Goal: Task Accomplishment & Management: Manage account settings

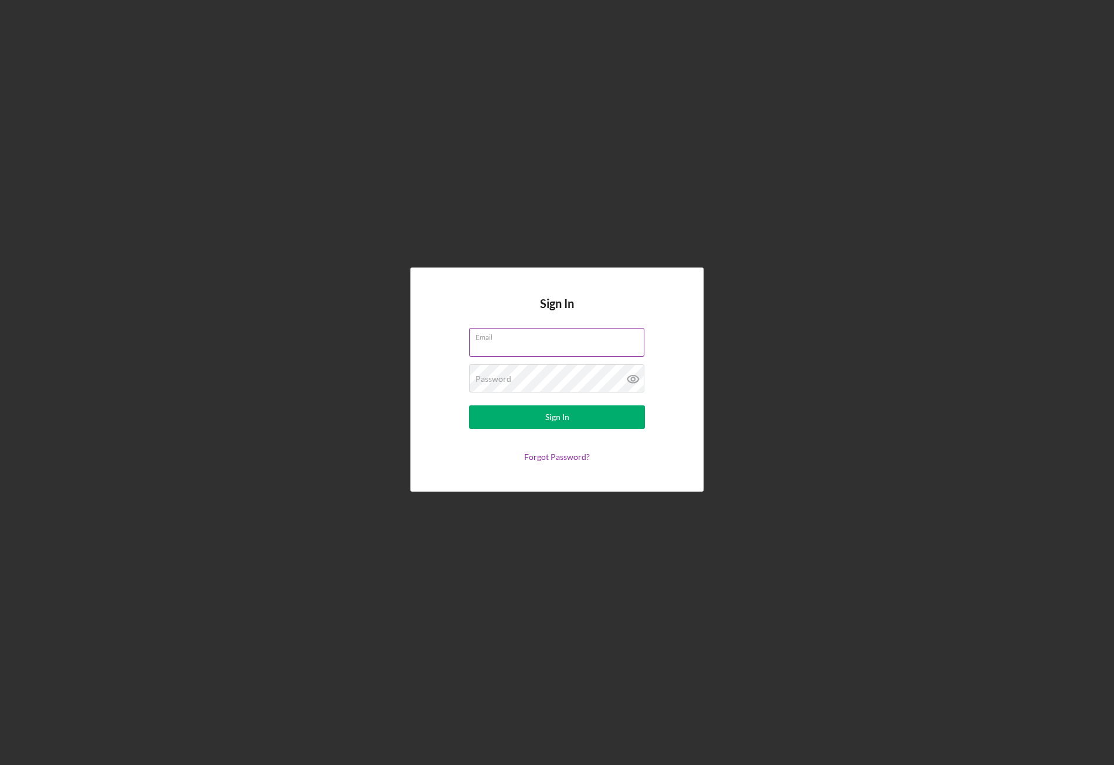
click at [544, 345] on input "Email" at bounding box center [556, 342] width 175 height 28
type input "[EMAIL_ADDRESS][DOMAIN_NAME]"
click at [528, 420] on button "Sign In" at bounding box center [557, 416] width 176 height 23
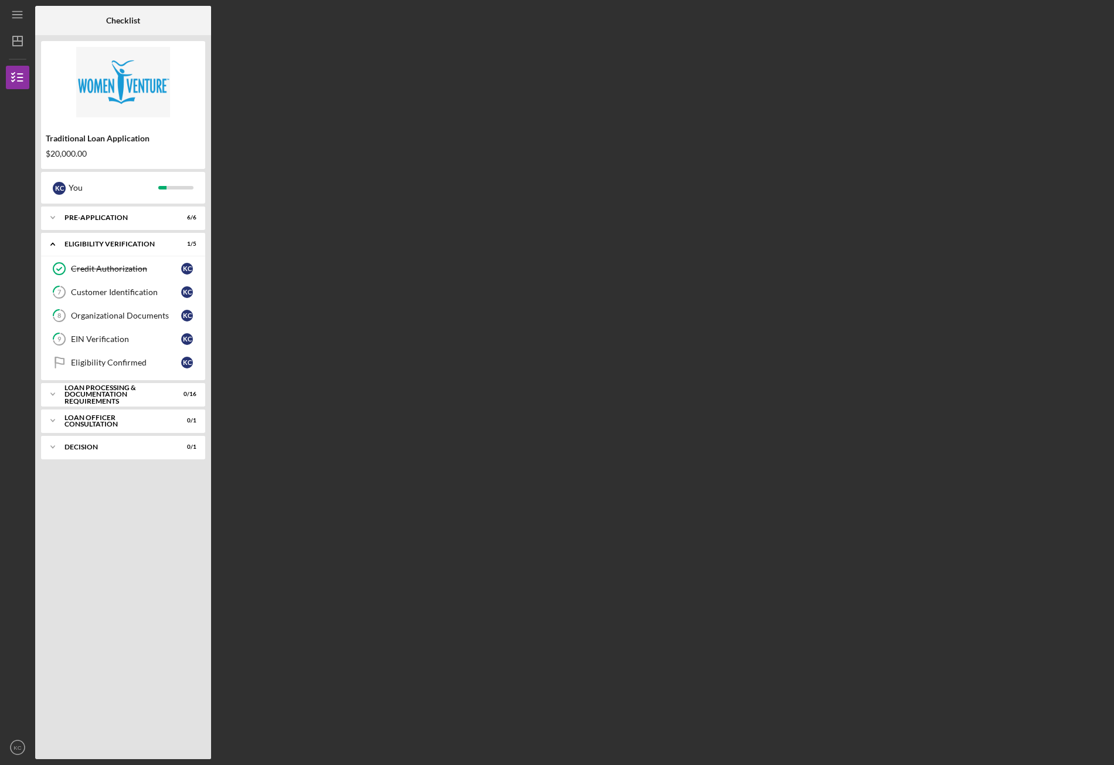
click at [992, 231] on div "Checklist Traditional Loan Application $20,000.00 K C You Icon/Expander Pre-App…" at bounding box center [571, 382] width 1073 height 753
click at [99, 298] on link "7 Customer Identification K C" at bounding box center [123, 291] width 152 height 23
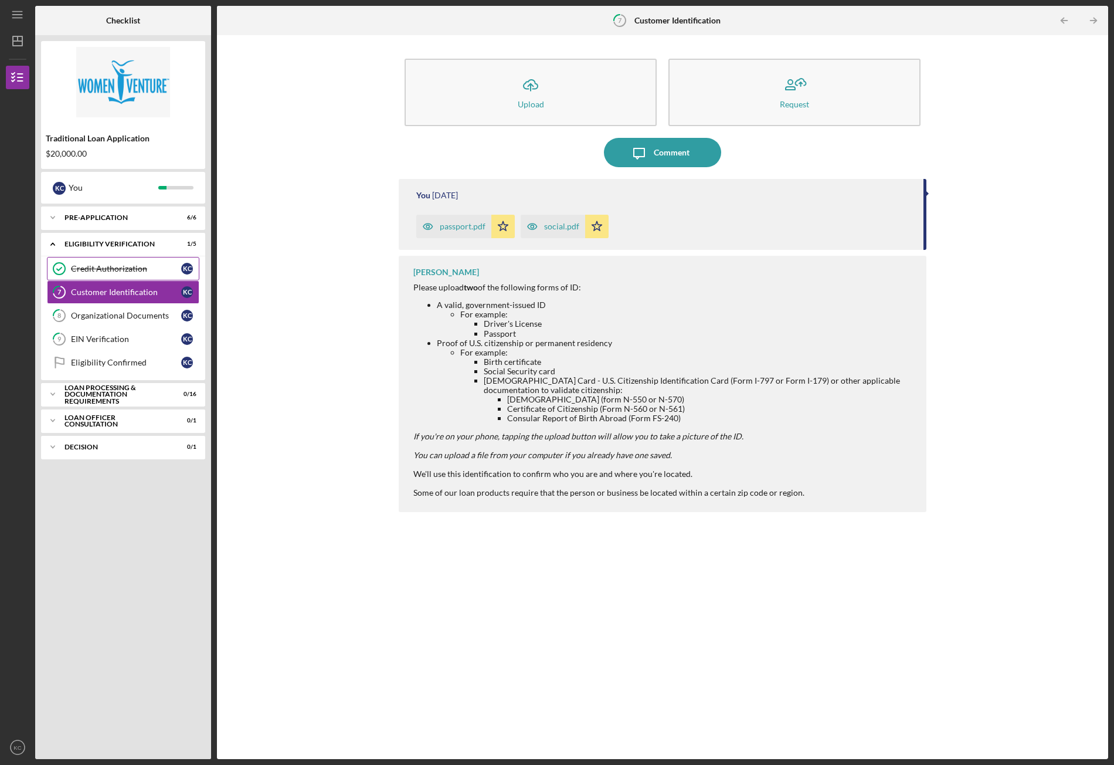
click at [96, 268] on div "Credit Authorization" at bounding box center [126, 268] width 110 height 9
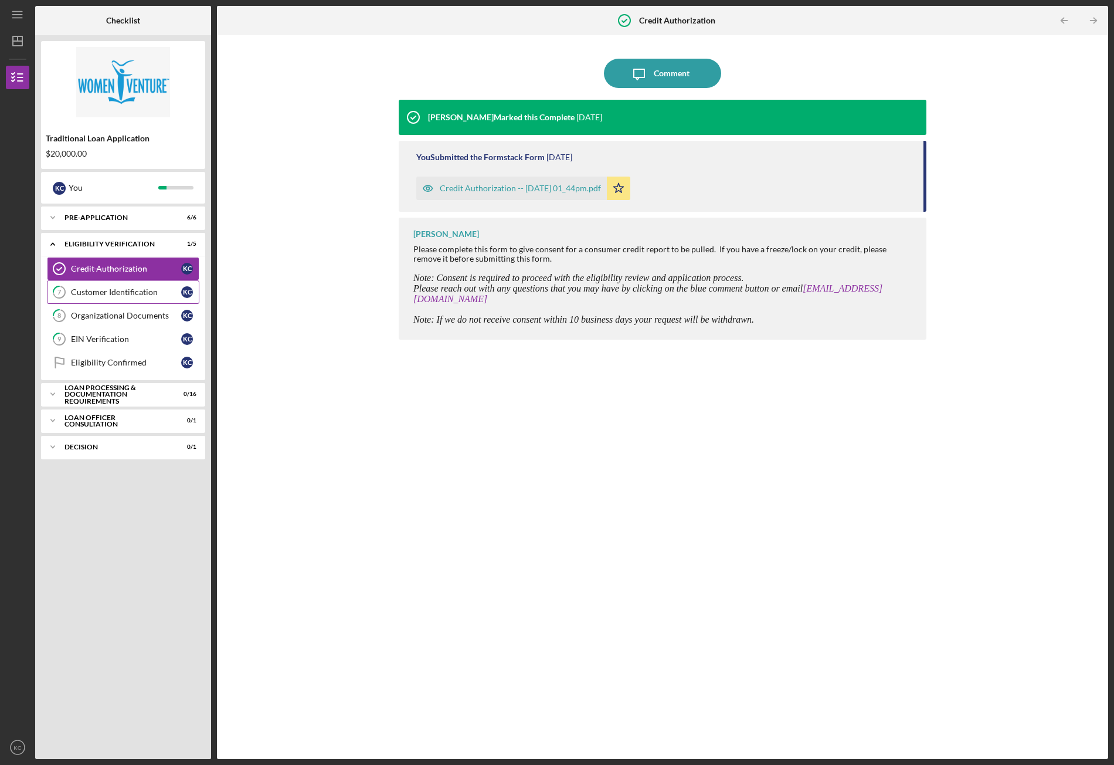
click at [95, 280] on link "7 Customer Identification K C" at bounding box center [123, 291] width 152 height 23
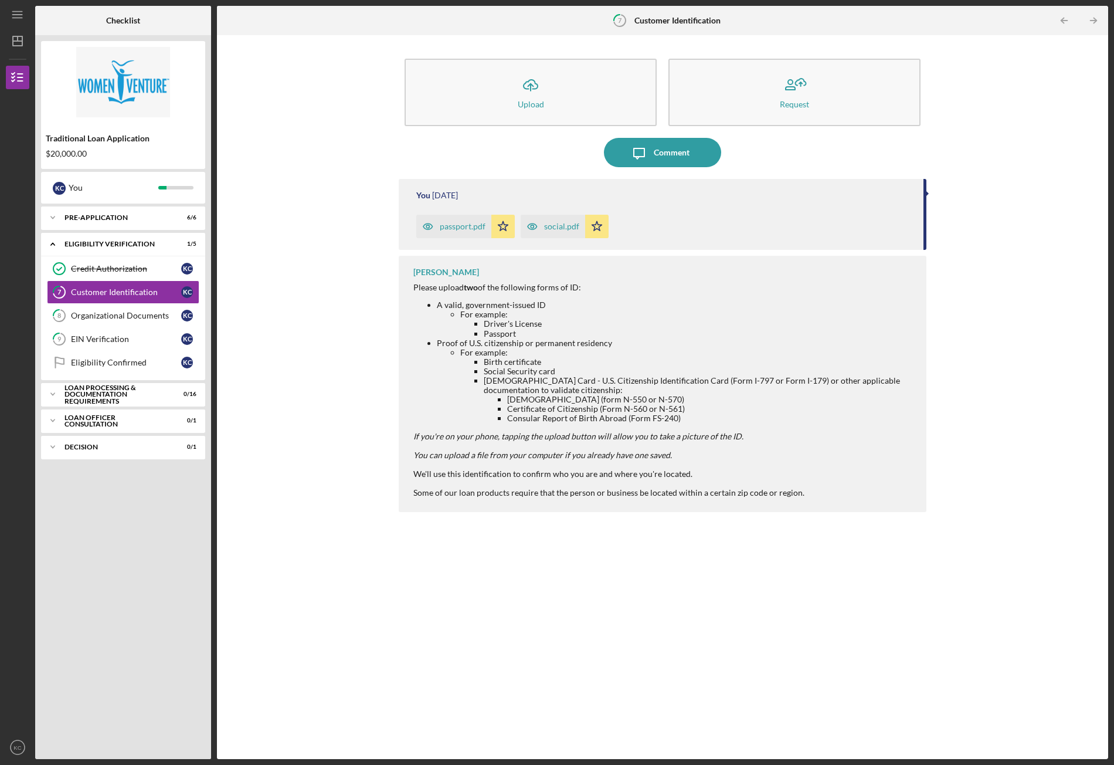
click at [439, 267] on div "[PERSON_NAME]" at bounding box center [446, 271] width 66 height 9
